Goal: Ask a question: Seek information or help from site administrators or community

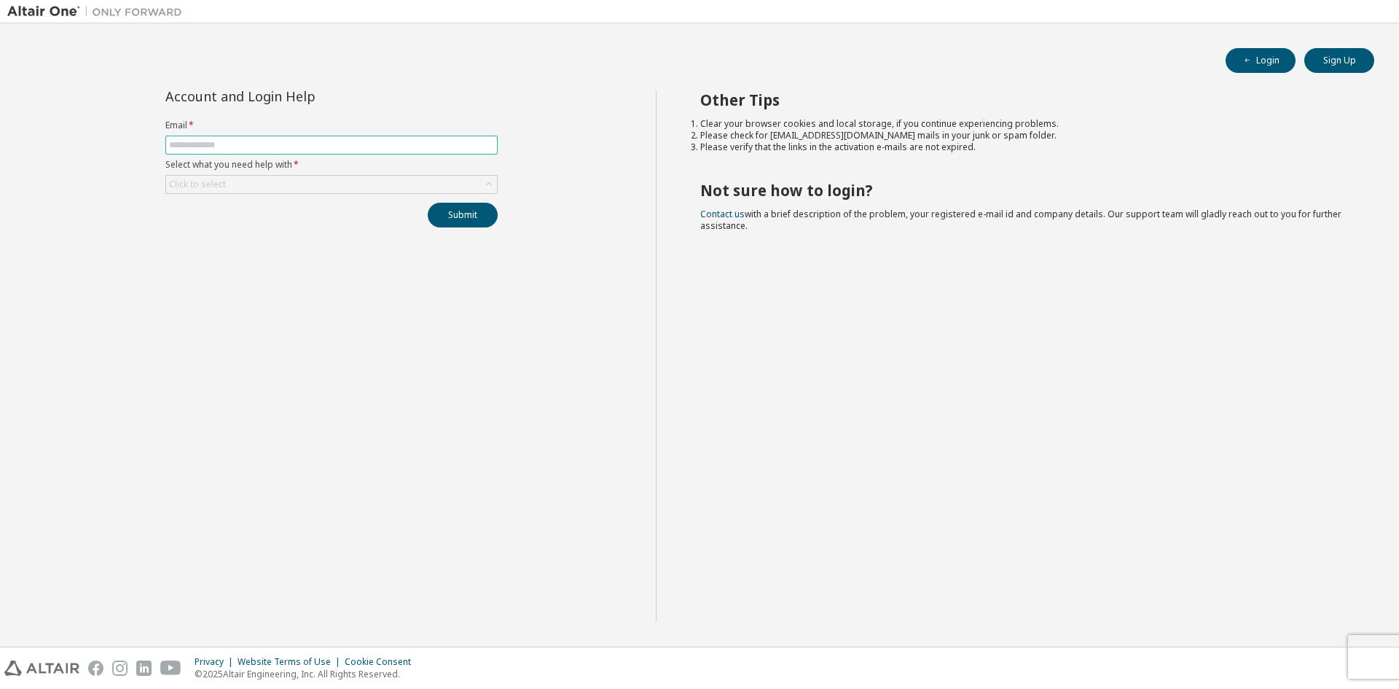
click at [374, 138] on span at bounding box center [331, 145] width 332 height 19
click at [370, 140] on input "text" at bounding box center [331, 145] width 325 height 12
type input "**********"
click at [311, 184] on div "Click to select" at bounding box center [331, 184] width 331 height 17
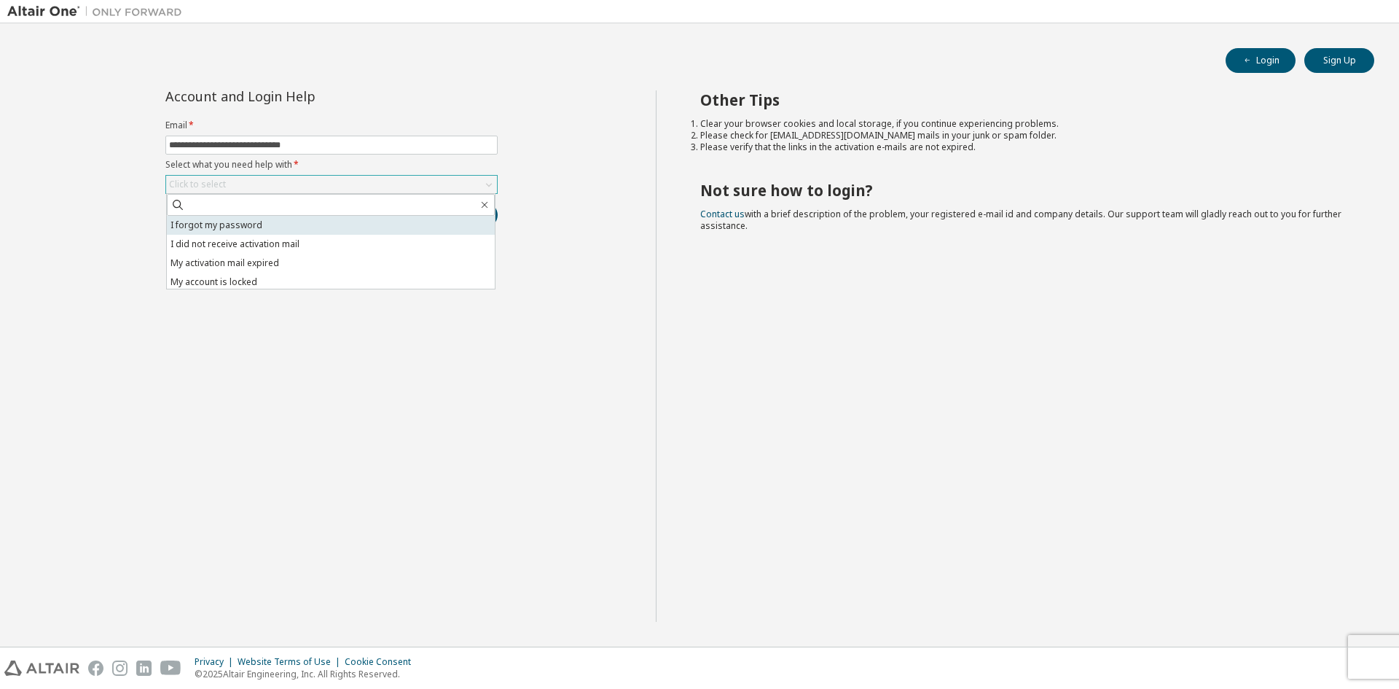
click at [246, 222] on li "I forgot my password" at bounding box center [331, 225] width 328 height 19
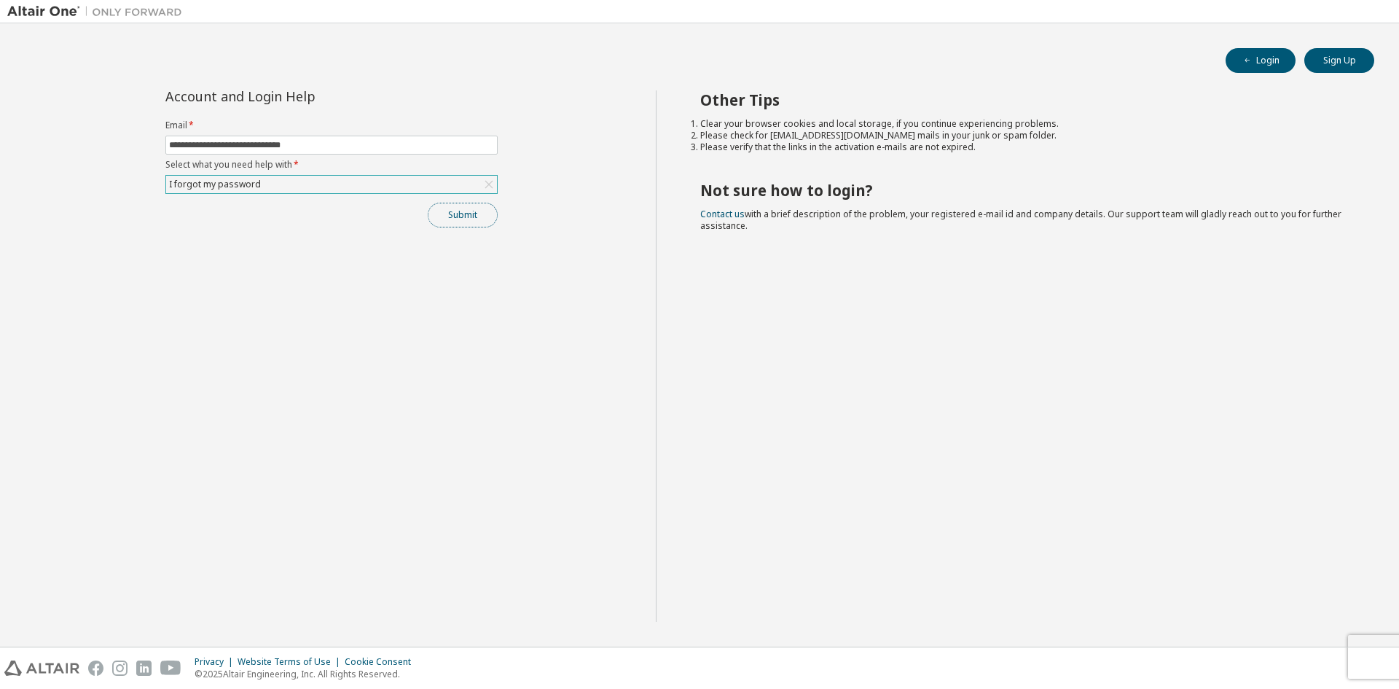
click at [461, 209] on button "Submit" at bounding box center [463, 215] width 70 height 25
